Goal: Task Accomplishment & Management: Complete application form

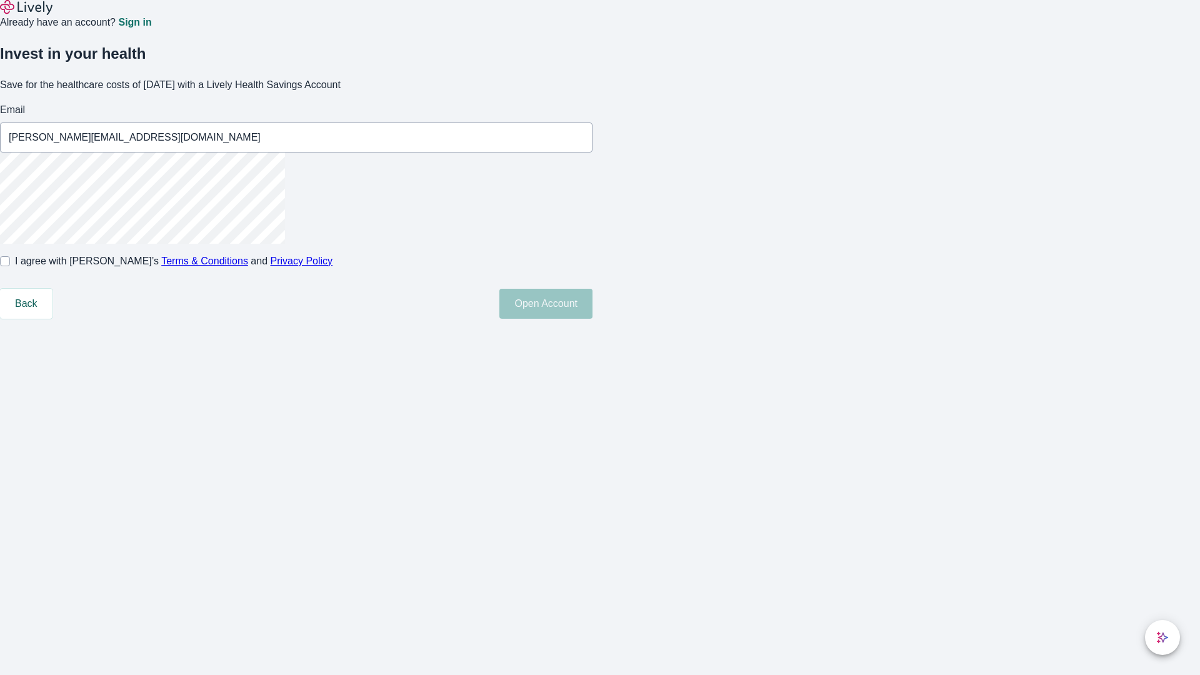
click at [10, 266] on input "I agree with Lively’s Terms & Conditions and Privacy Policy" at bounding box center [5, 261] width 10 height 10
checkbox input "true"
click at [592, 319] on button "Open Account" at bounding box center [545, 304] width 93 height 30
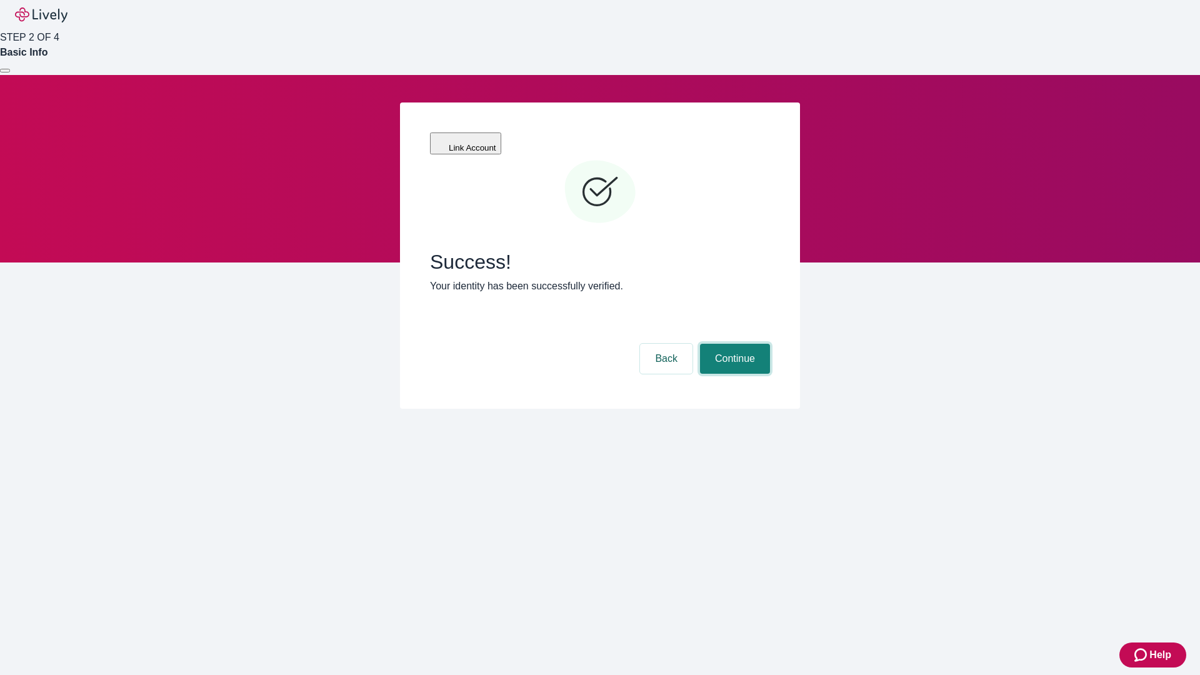
click at [733, 344] on button "Continue" at bounding box center [735, 359] width 70 height 30
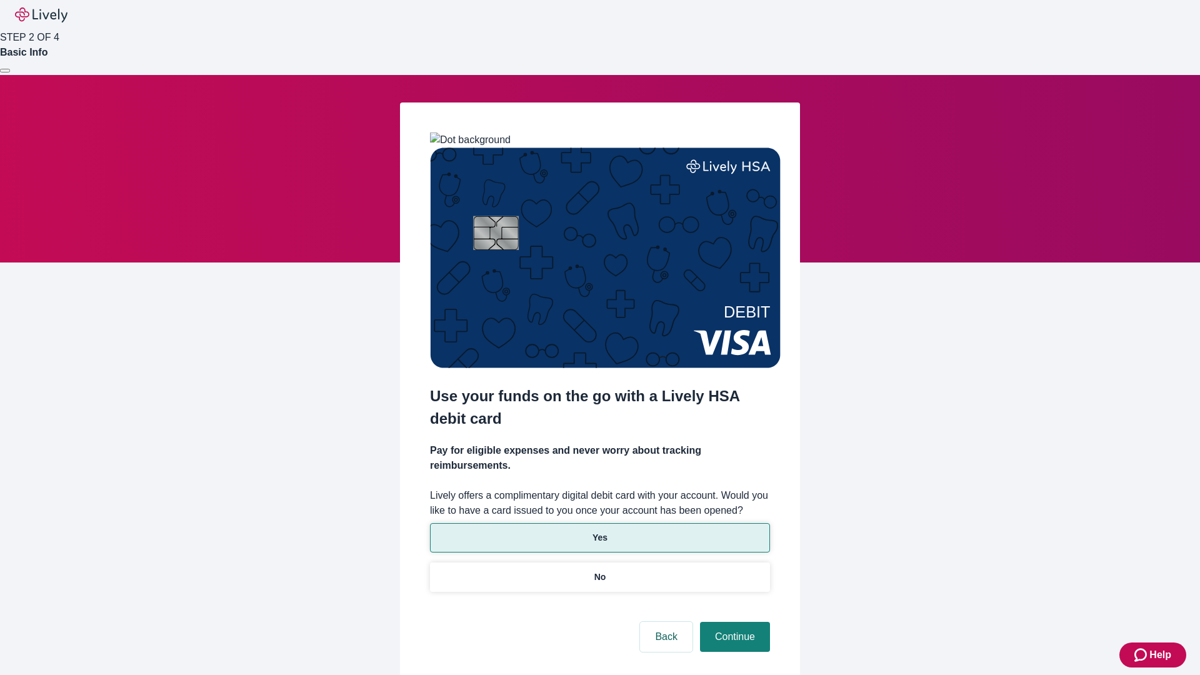
click at [599, 531] on p "Yes" at bounding box center [599, 537] width 15 height 13
click at [733, 622] on button "Continue" at bounding box center [735, 637] width 70 height 30
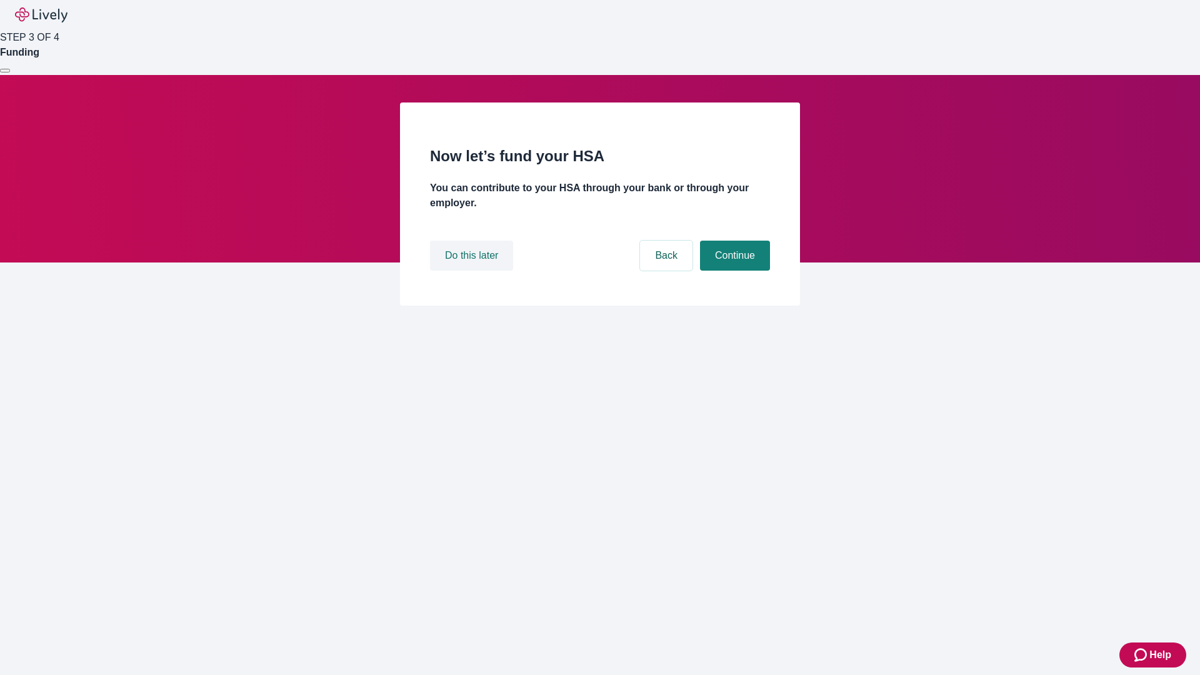
click at [473, 271] on button "Do this later" at bounding box center [471, 256] width 83 height 30
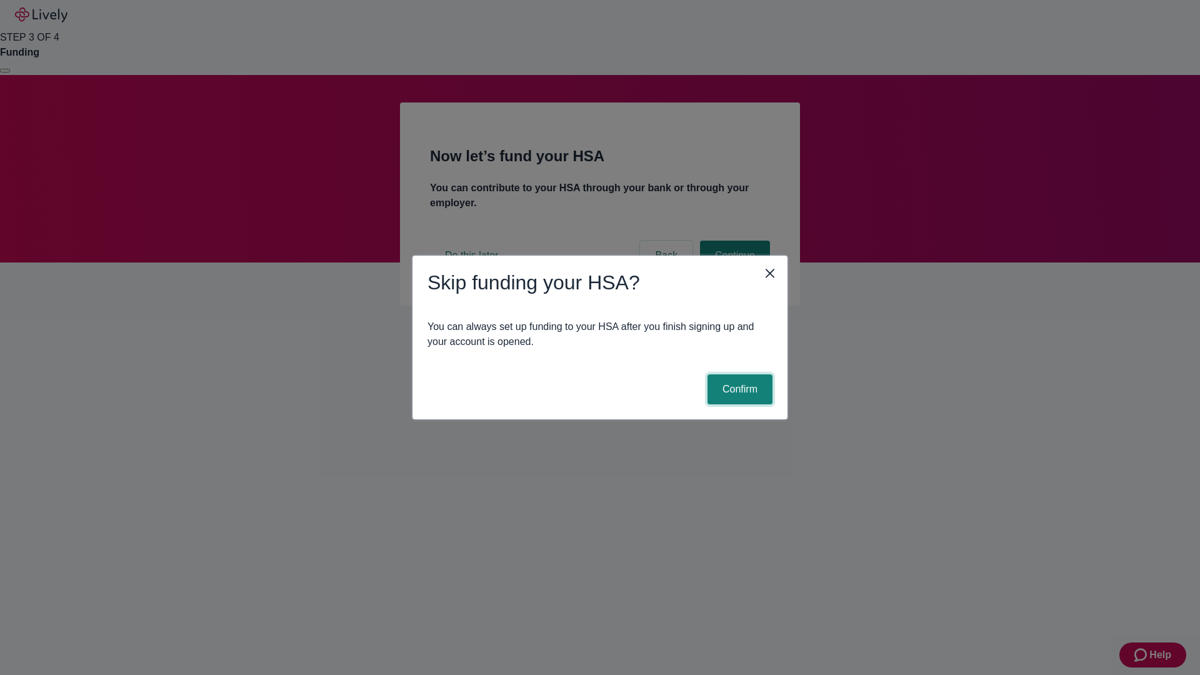
click at [738, 389] on button "Confirm" at bounding box center [739, 389] width 65 height 30
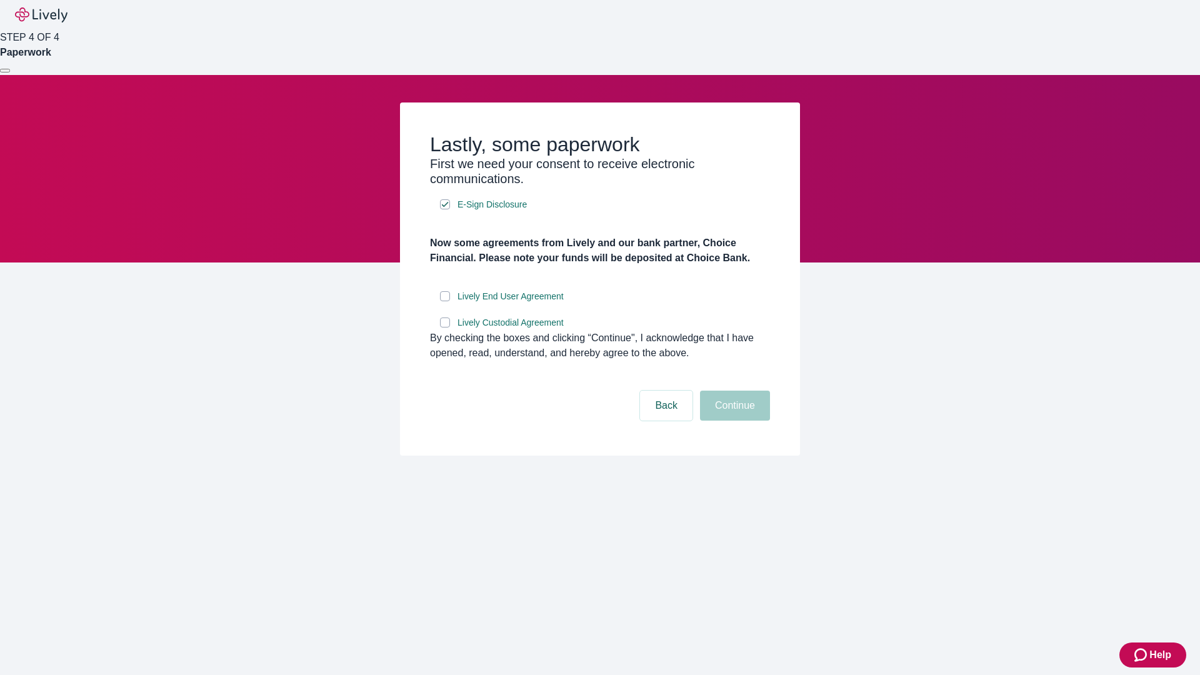
click at [445, 301] on input "Lively End User Agreement" at bounding box center [445, 296] width 10 height 10
checkbox input "true"
click at [445, 327] on input "Lively Custodial Agreement" at bounding box center [445, 322] width 10 height 10
checkbox input "true"
click at [733, 421] on button "Continue" at bounding box center [735, 406] width 70 height 30
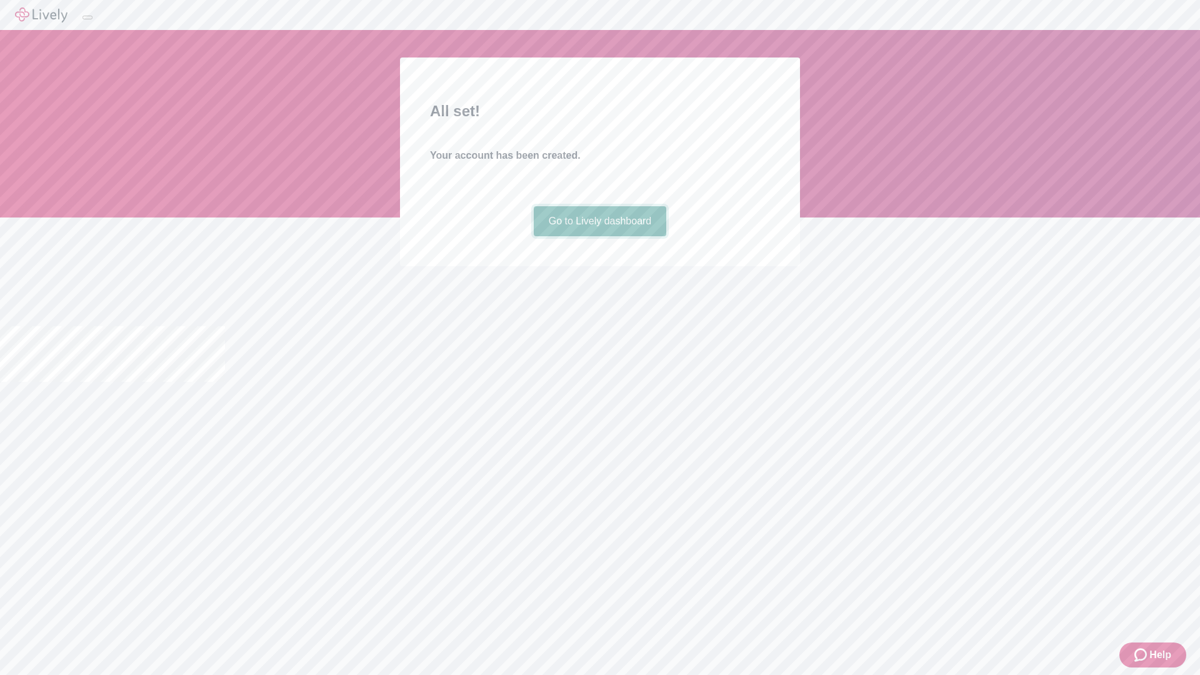
click at [599, 236] on link "Go to Lively dashboard" at bounding box center [600, 221] width 133 height 30
